Goal: Task Accomplishment & Management: Use online tool/utility

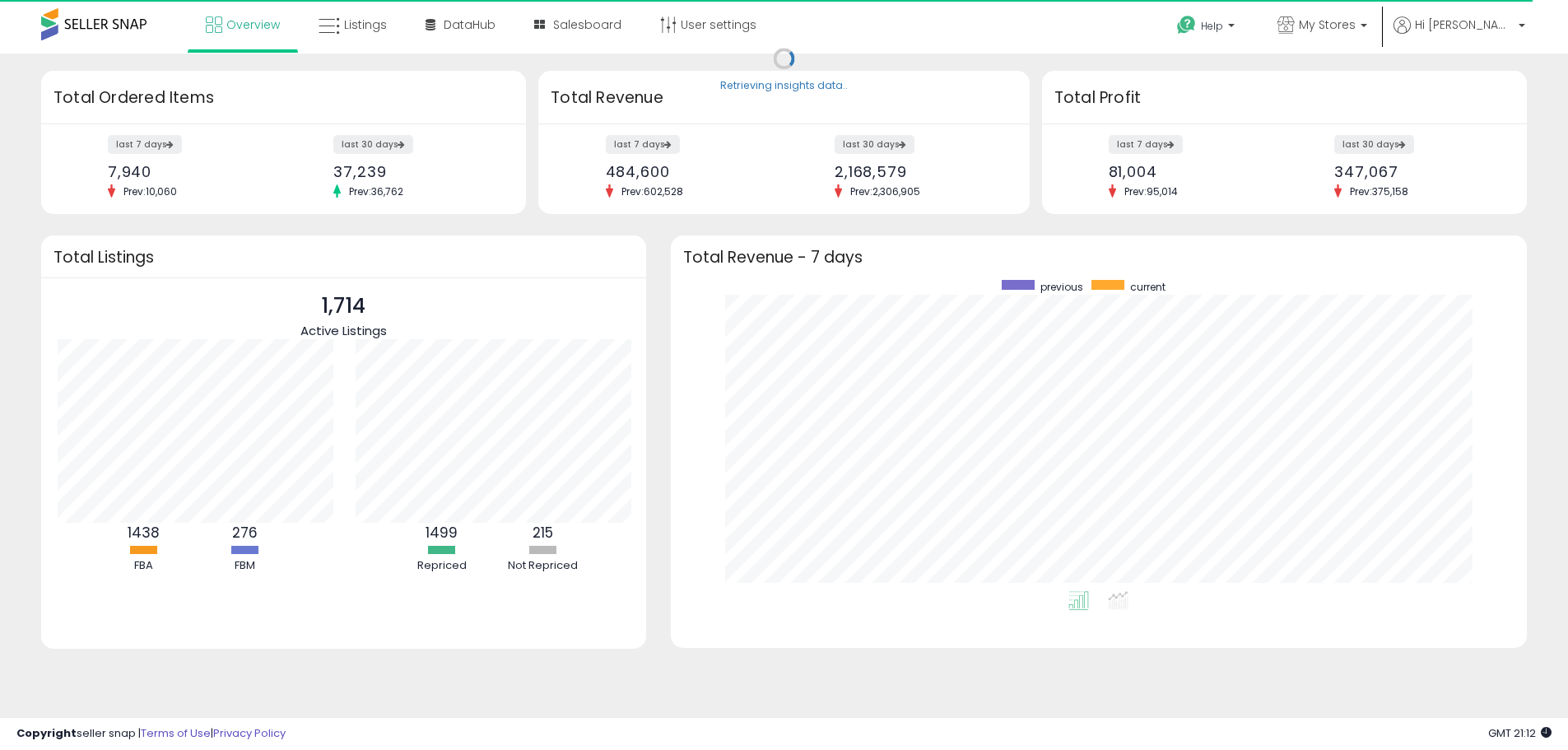
scroll to position [823138, 822397]
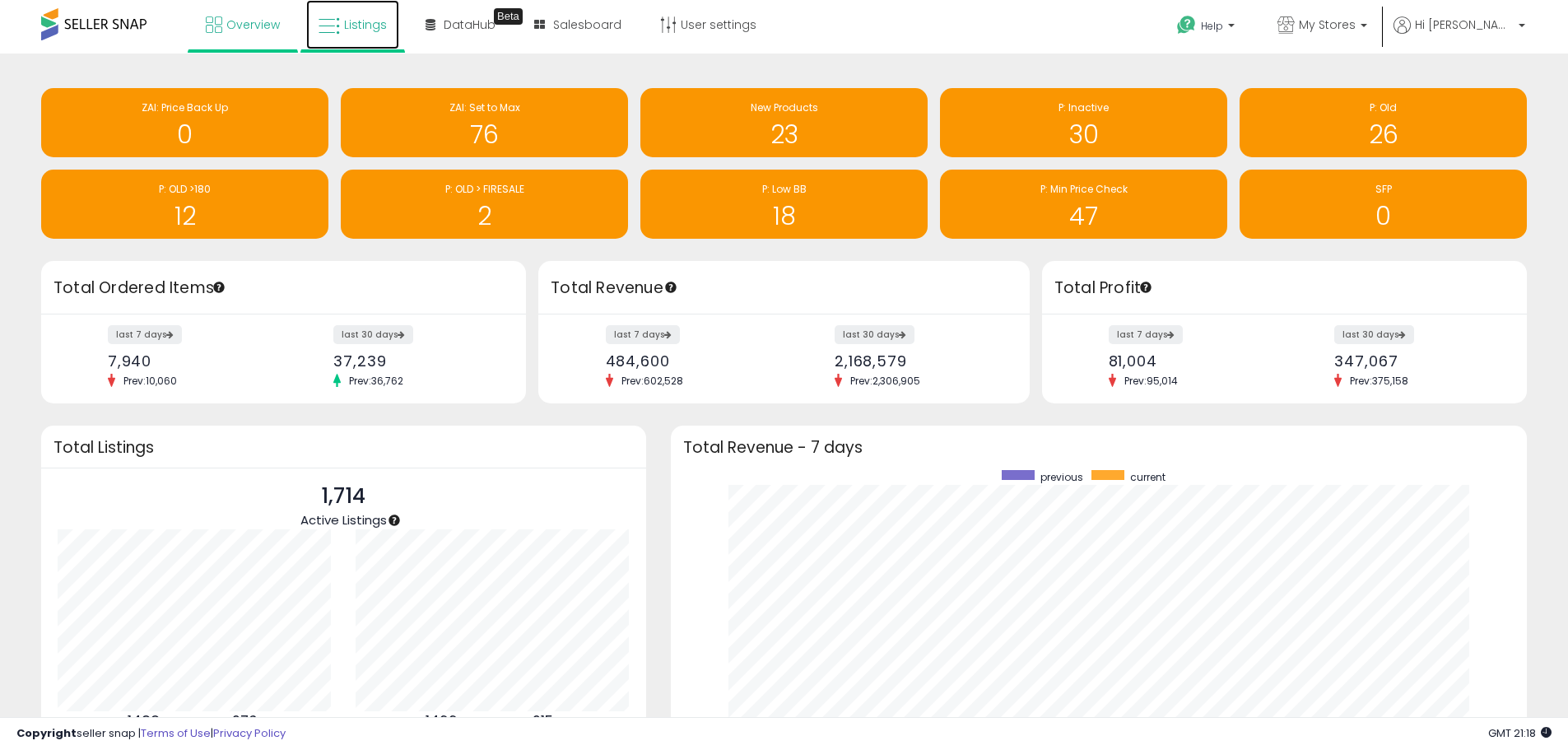
click at [334, 17] on icon at bounding box center [329, 26] width 22 height 22
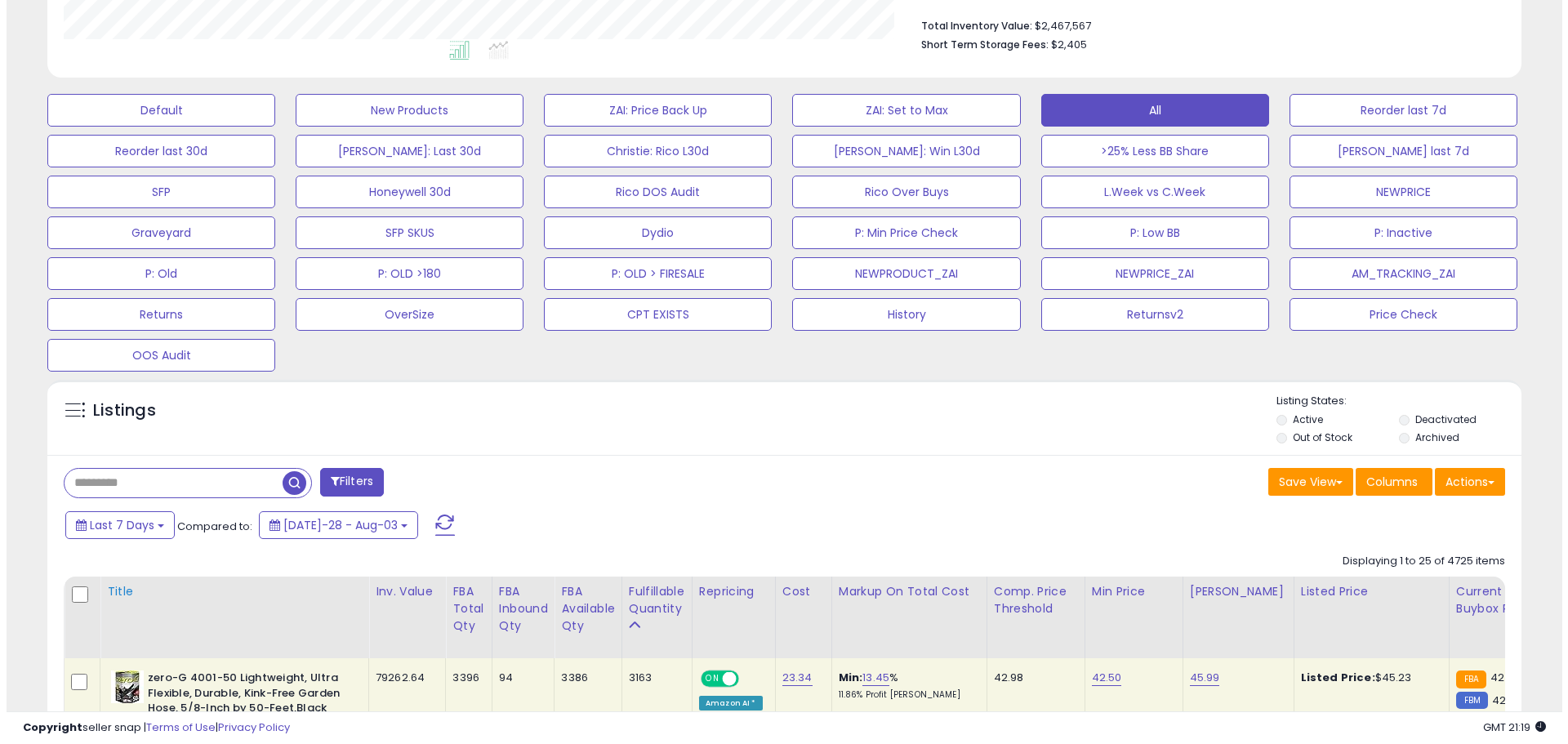
scroll to position [490, 0]
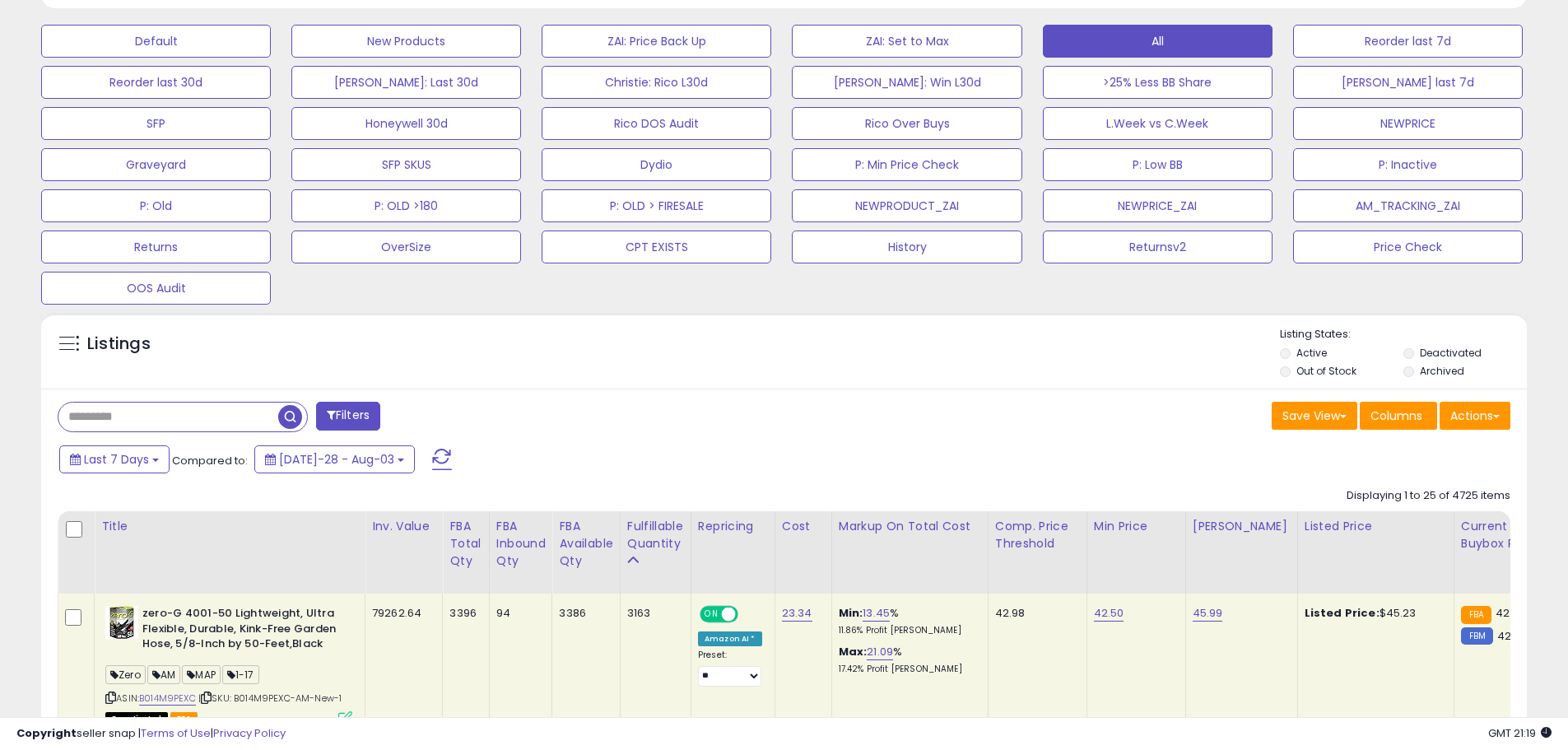
click at [254, 411] on input "text" at bounding box center [168, 417] width 220 height 29
paste input "**********"
type input "**********"
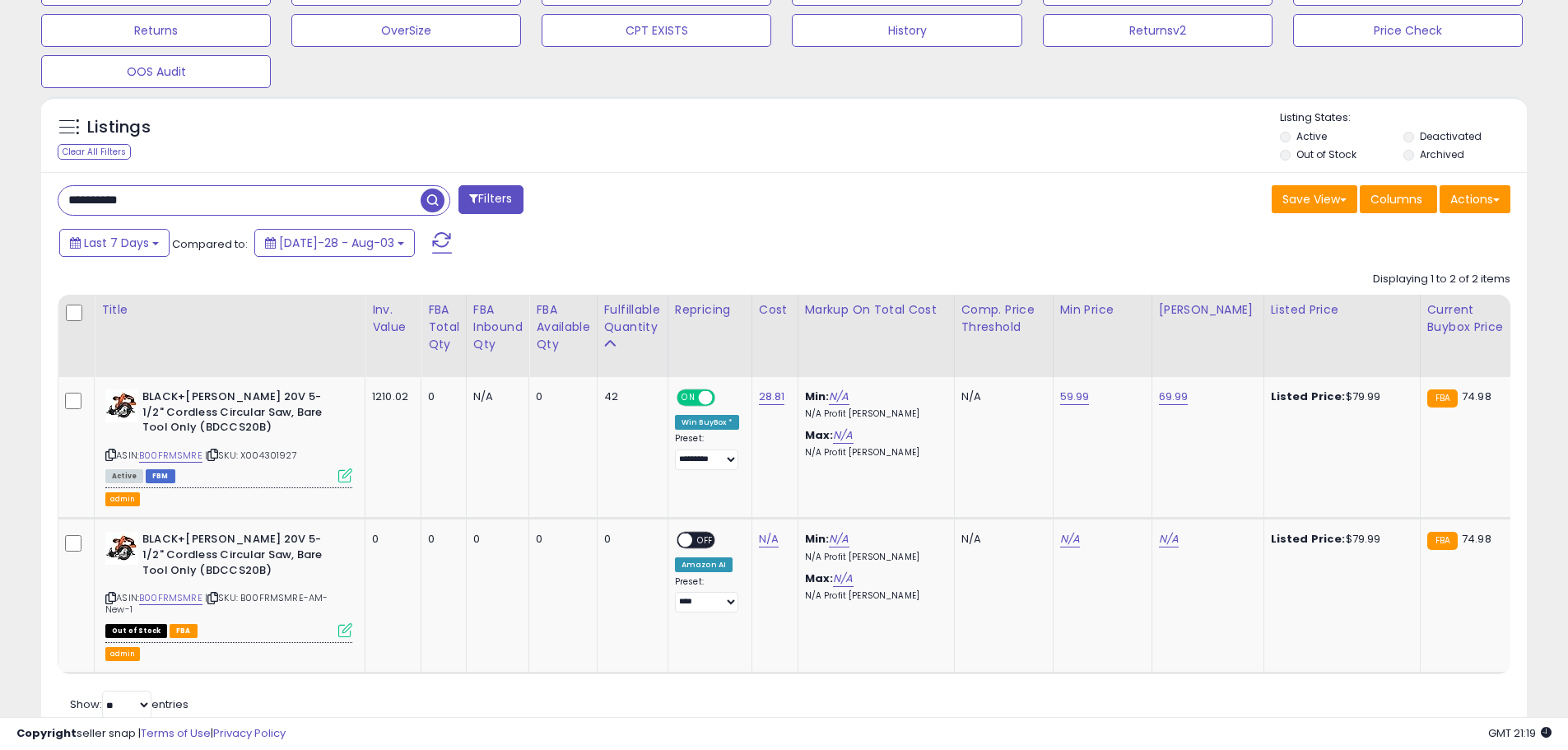
scroll to position [762, 0]
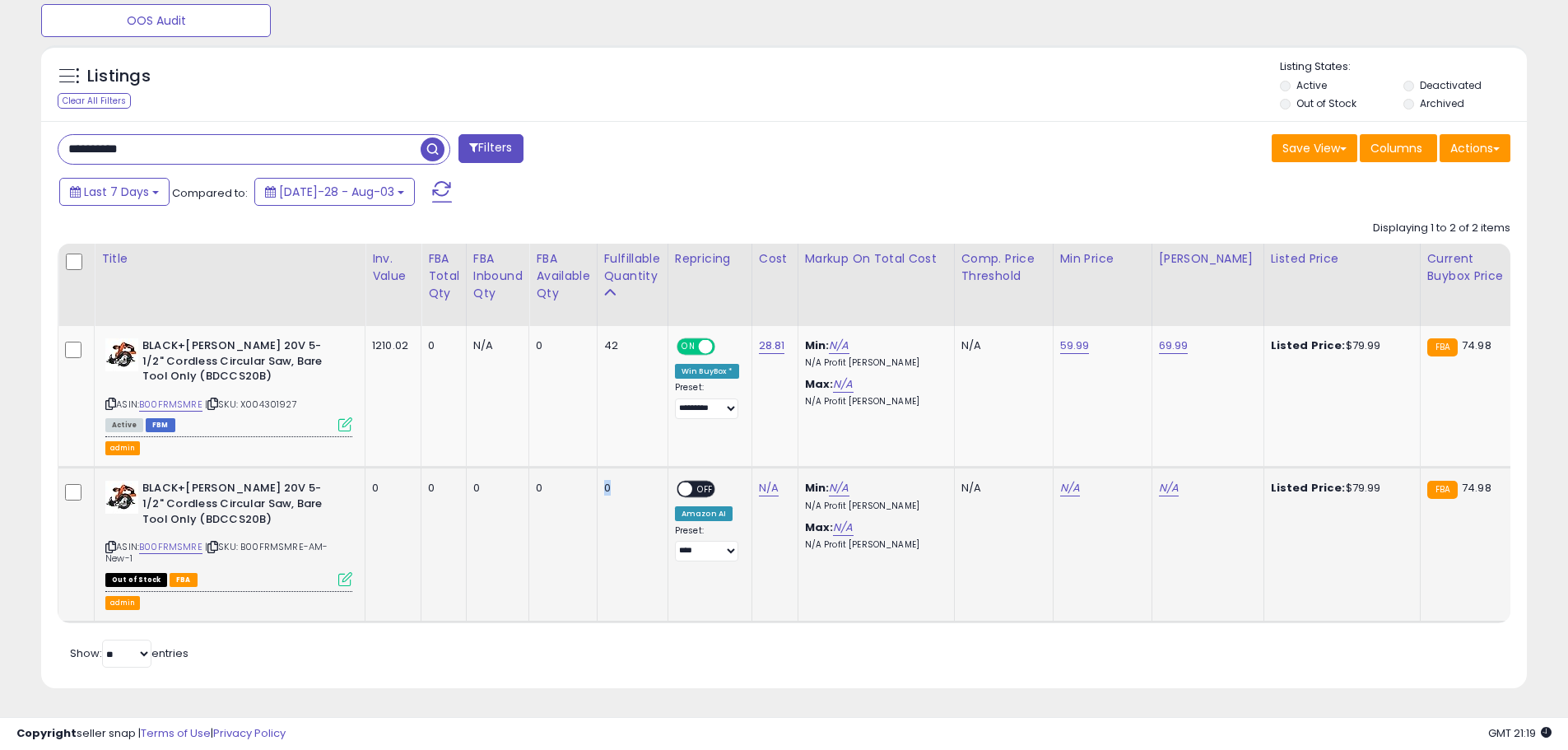
drag, startPoint x: 559, startPoint y: 610, endPoint x: 626, endPoint y: 607, distance: 67.1
click at [626, 607] on td "0" at bounding box center [633, 545] width 71 height 155
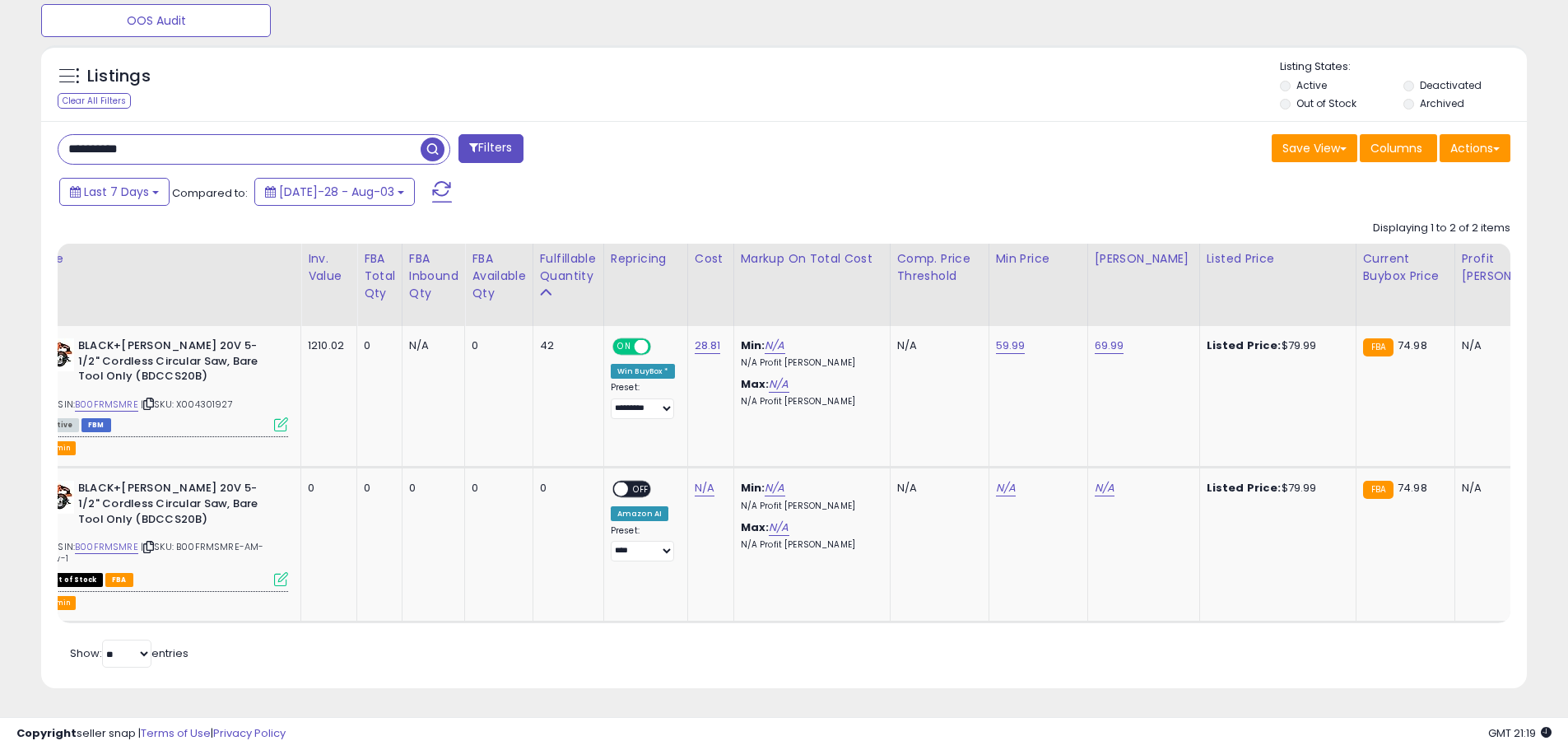
scroll to position [0, 0]
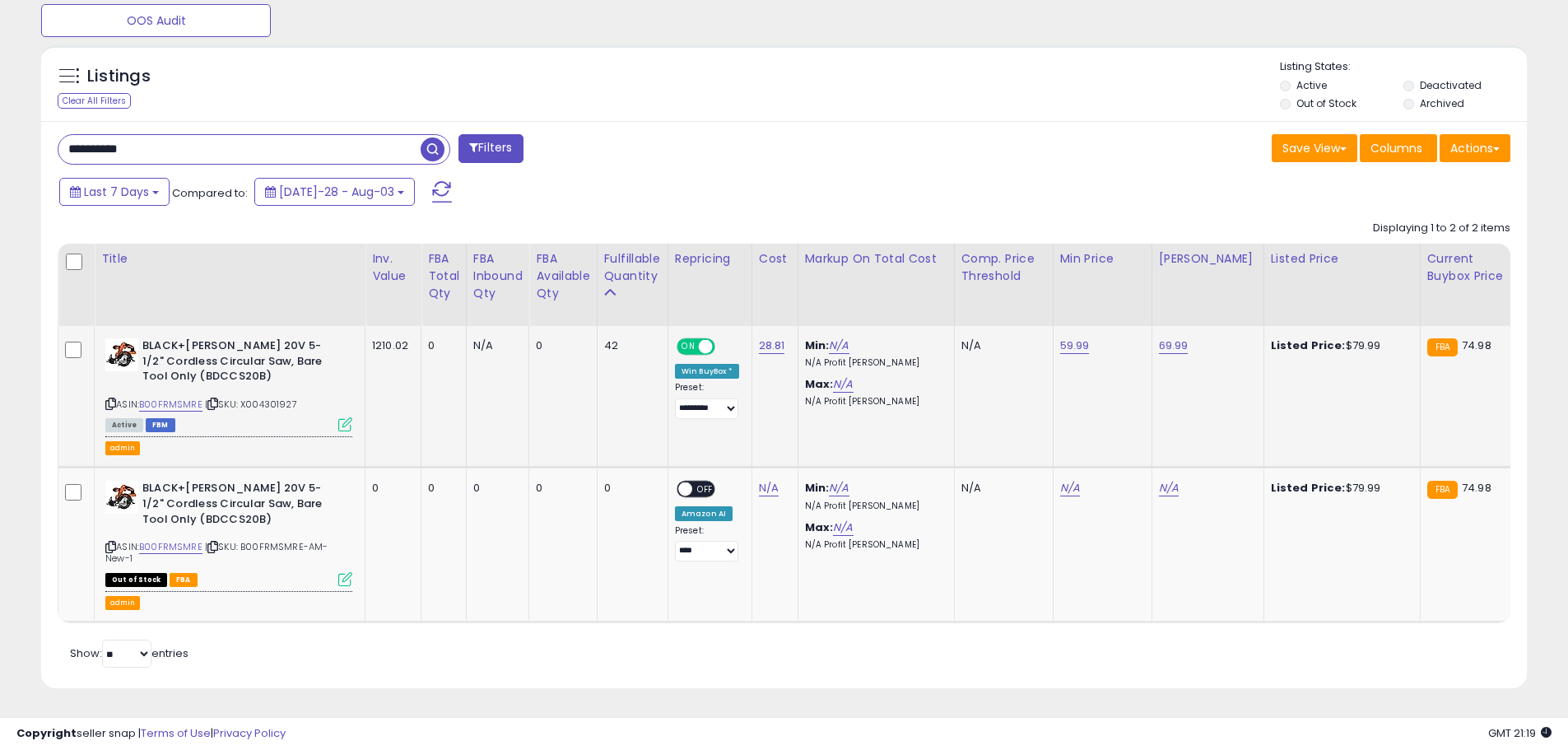
click at [702, 343] on span at bounding box center [706, 347] width 14 height 14
click at [709, 340] on span "OFF" at bounding box center [706, 347] width 26 height 14
